Goal: Task Accomplishment & Management: Complete application form

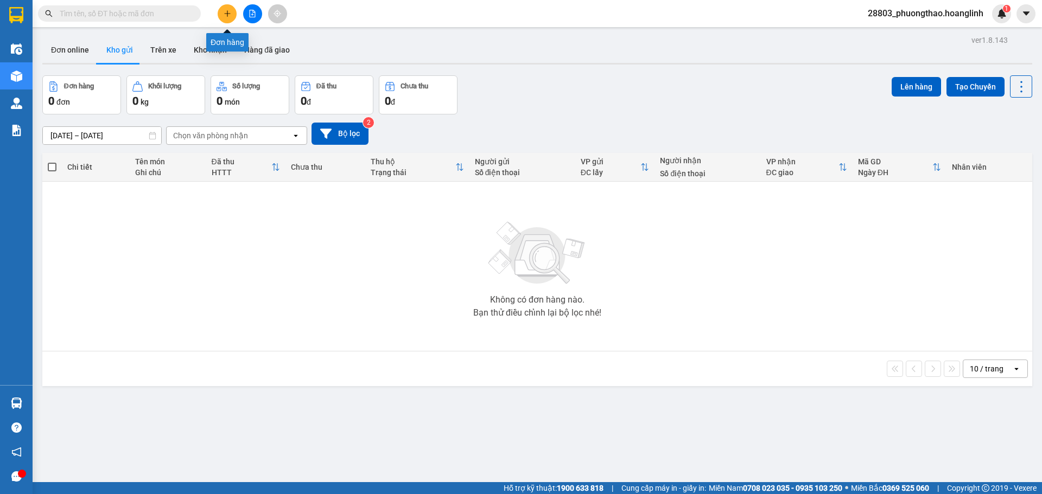
click at [226, 16] on icon "plus" at bounding box center [228, 14] width 8 height 8
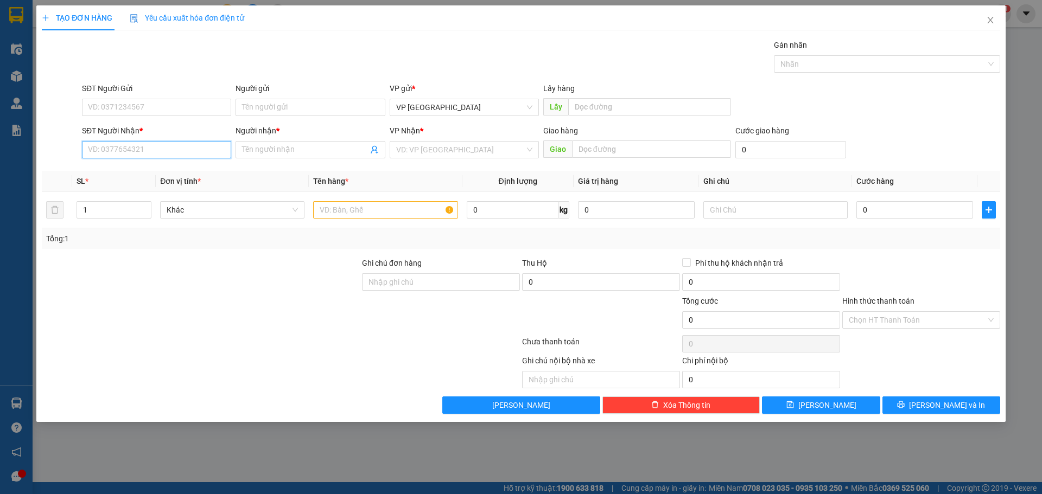
click at [150, 151] on input "SĐT Người Nhận *" at bounding box center [156, 149] width 149 height 17
type input "0987685851"
click at [270, 146] on input "Người nhận *" at bounding box center [304, 150] width 125 height 12
click at [281, 150] on input "Người nhận *" at bounding box center [304, 150] width 125 height 12
type input "A"
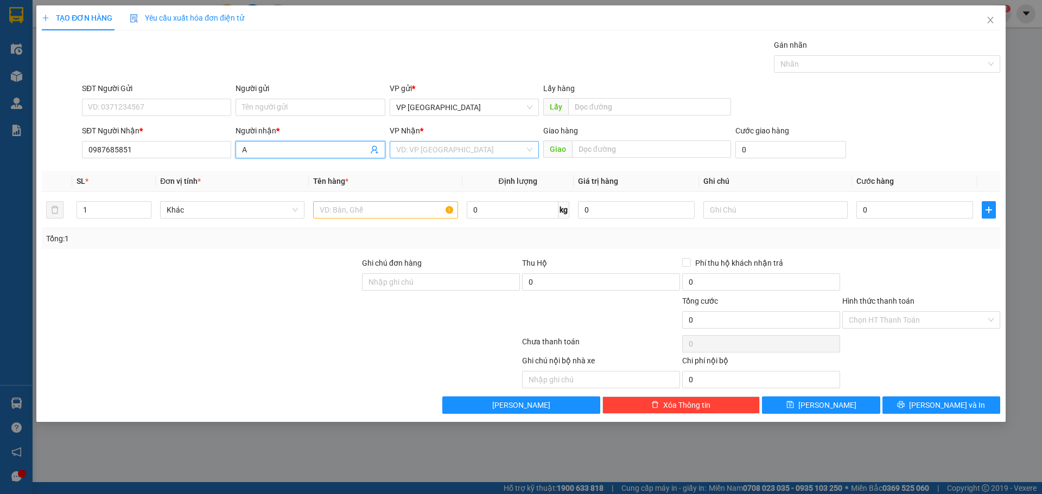
click at [473, 155] on input "search" at bounding box center [460, 150] width 129 height 16
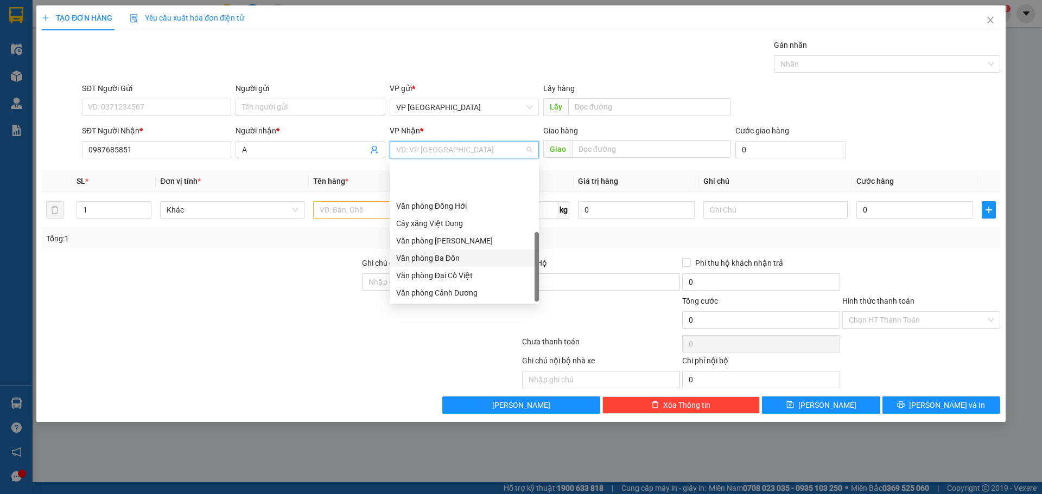
scroll to position [52, 0]
click at [477, 277] on div "Văn phòng Hoàn Lão" at bounding box center [464, 276] width 136 height 12
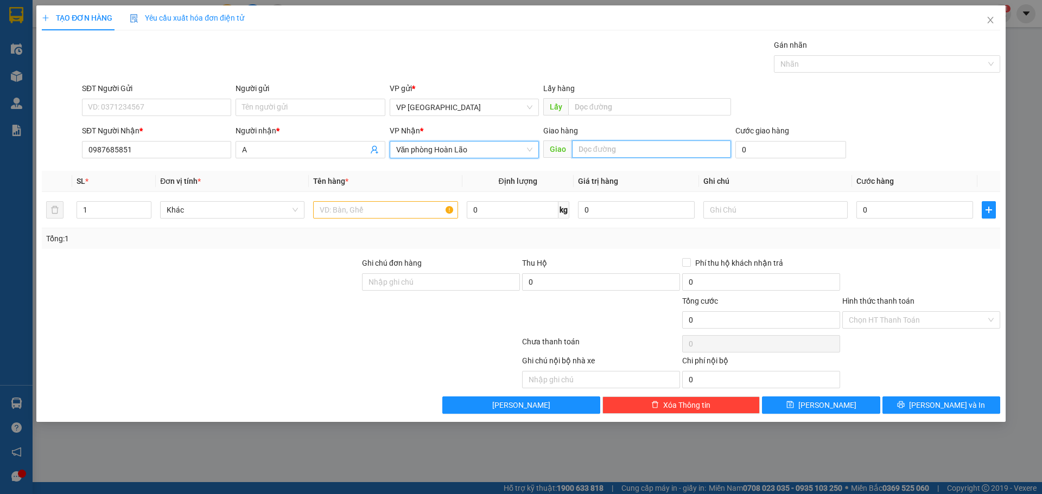
click at [607, 144] on input "text" at bounding box center [651, 149] width 159 height 17
type input "TROOC"
click at [334, 212] on input "text" at bounding box center [385, 209] width 144 height 17
type input "D"
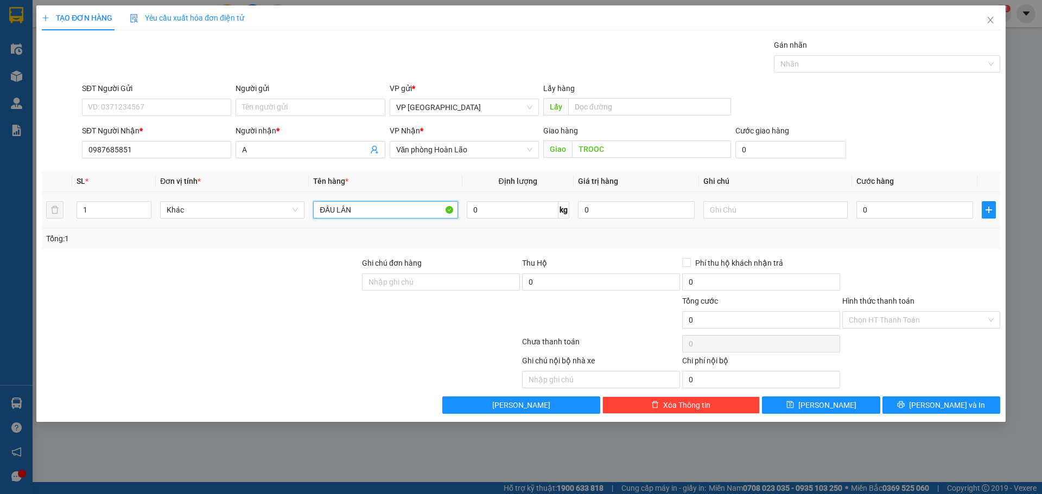
type input "ĐẦU LÂN"
type input "1K"
type input "8"
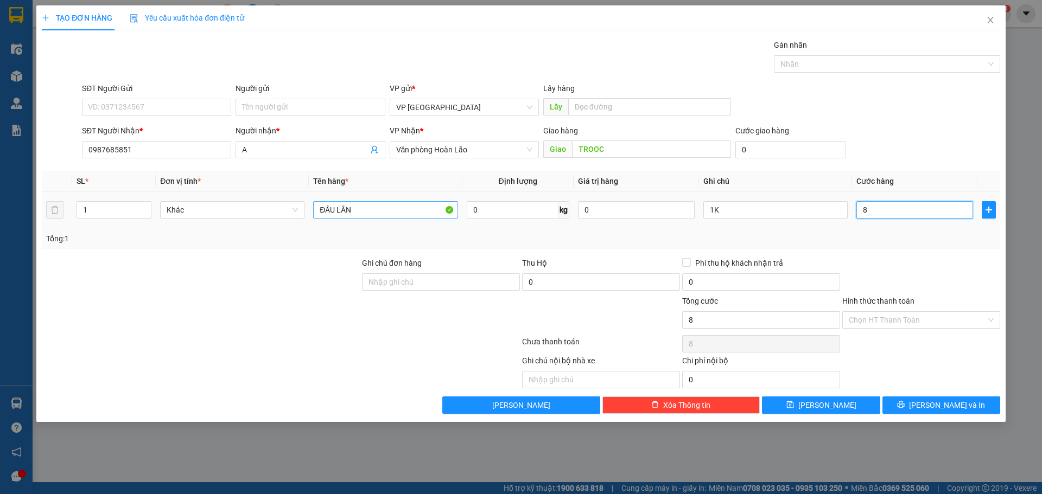
type input "80"
type input "80.000"
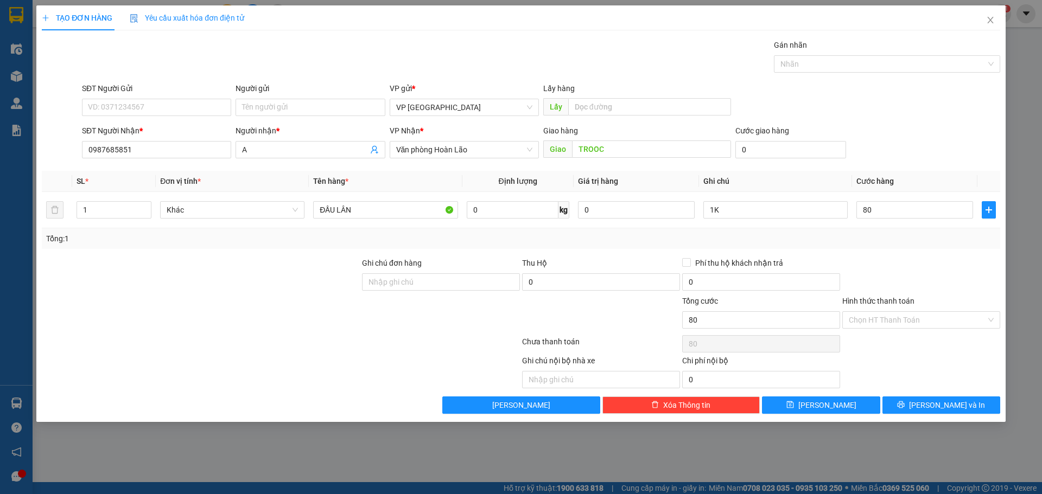
type input "80.000"
click at [918, 261] on div at bounding box center [921, 276] width 160 height 38
click at [837, 397] on button "[PERSON_NAME]" at bounding box center [821, 405] width 118 height 17
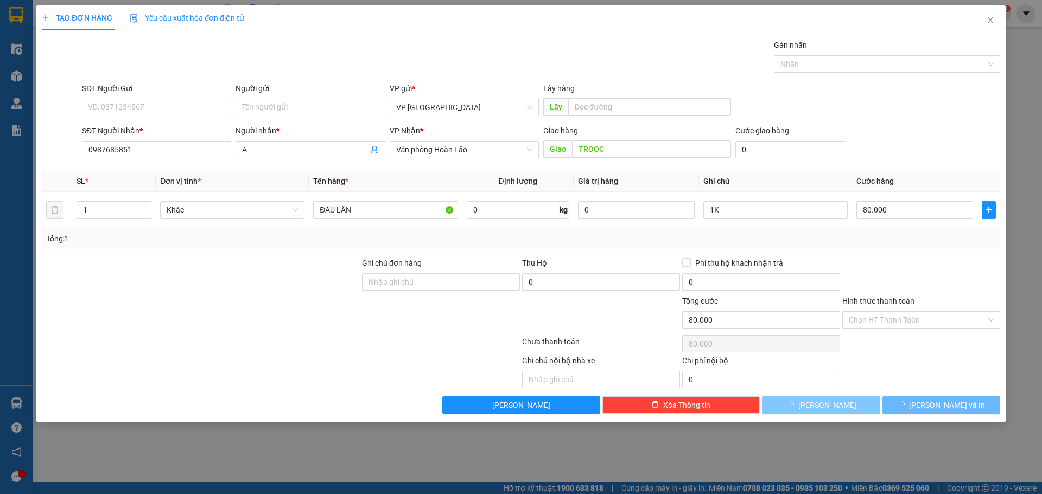
type input "0"
